Goal: Use online tool/utility: Utilize a website feature to perform a specific function

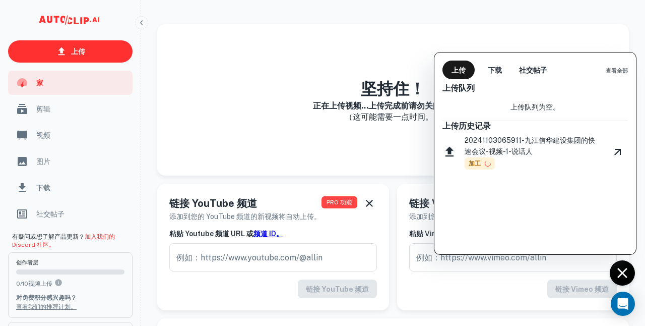
click at [393, 111] on div at bounding box center [322, 163] width 645 height 326
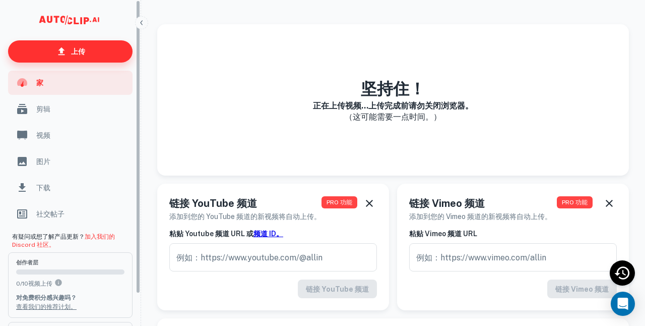
click at [90, 59] on link "上传" at bounding box center [70, 51] width 125 height 22
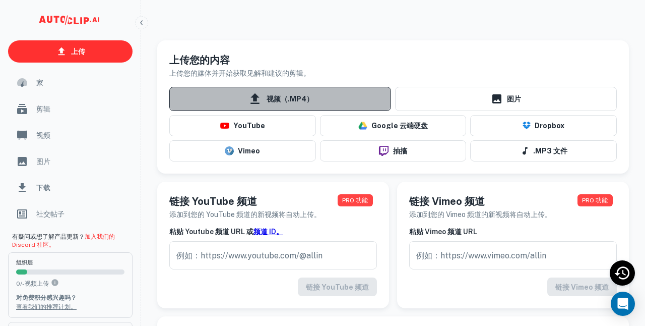
click at [247, 96] on span "视频（.MP4）" at bounding box center [280, 99] width 222 height 24
click at [0, 0] on input "视频（.MP4）" at bounding box center [0, 0] width 0 height 0
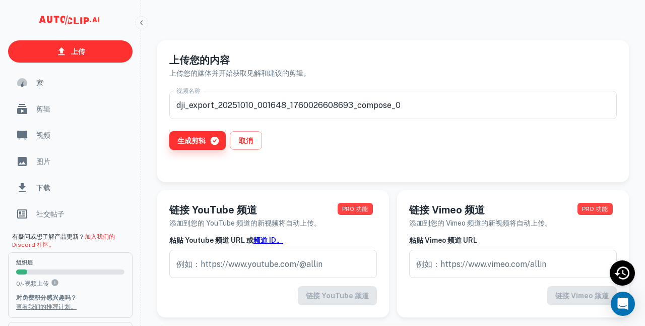
click at [204, 141] on font "生成剪辑" at bounding box center [191, 141] width 28 height 8
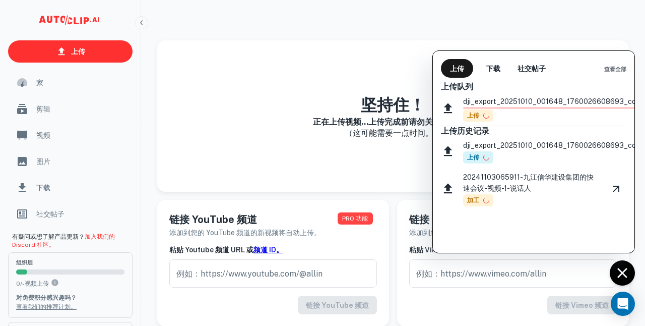
click at [600, 167] on div "20241103065911-九江信华建设集团的快速会议-视频-1-说话人 加工" at bounding box center [533, 188] width 185 height 43
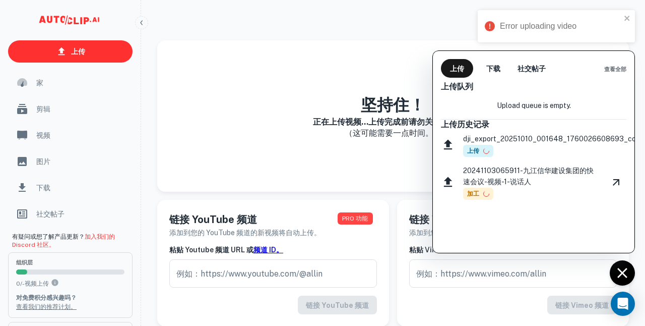
click at [476, 153] on font "上传" at bounding box center [473, 150] width 12 height 7
